Goal: Task Accomplishment & Management: Use online tool/utility

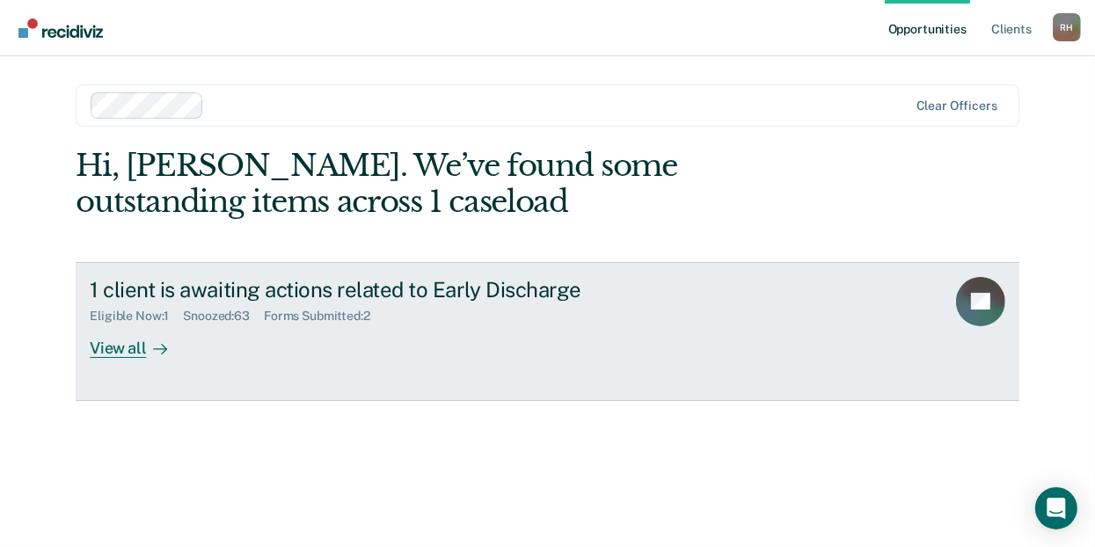
click at [114, 348] on div "View all" at bounding box center [139, 341] width 99 height 34
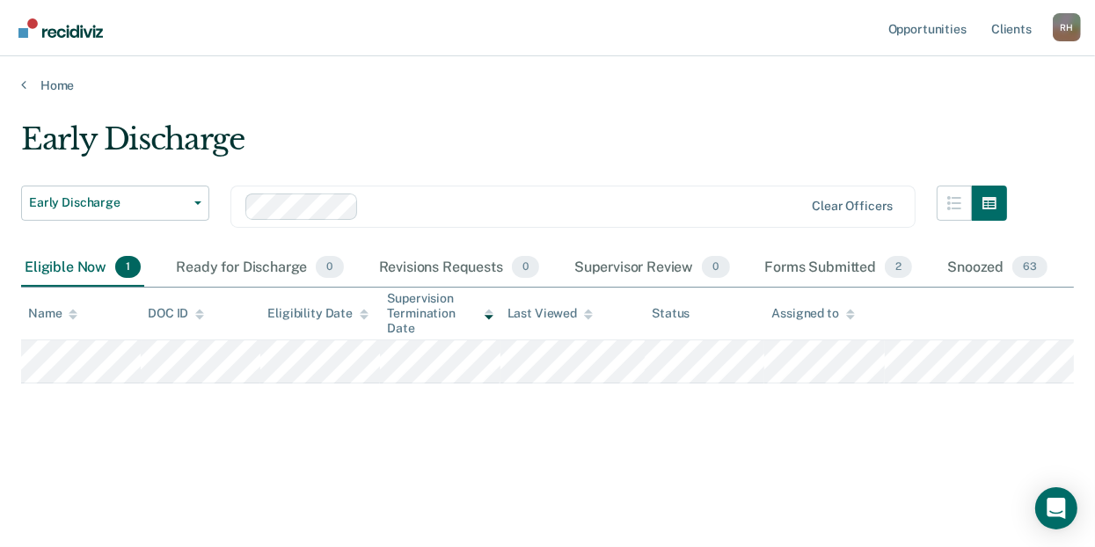
click at [186, 441] on div "Early Discharge Early Discharge Early Discharge Clear officers Eligible Now 1 R…" at bounding box center [547, 296] width 1053 height 350
